Goal: Information Seeking & Learning: Stay updated

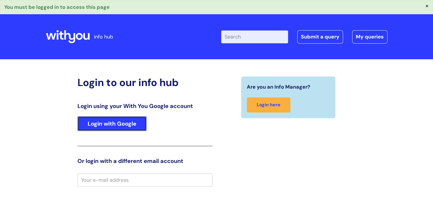
click at [111, 122] on link "Login with Google" at bounding box center [111, 123] width 69 height 15
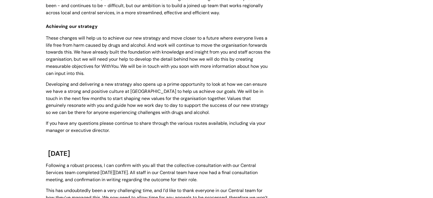
scroll to position [325, 0]
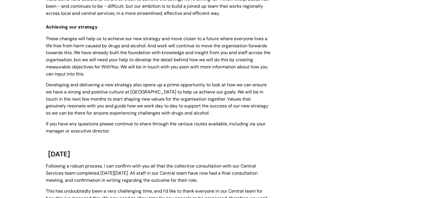
click at [111, 122] on span "If you have any questions please continue to share through the various routes a…" at bounding box center [156, 127] width 220 height 13
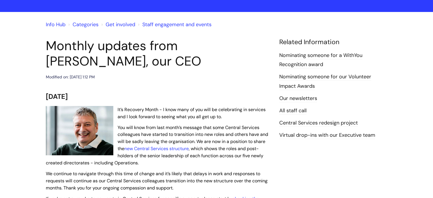
scroll to position [0, 0]
